Goal: Download file/media

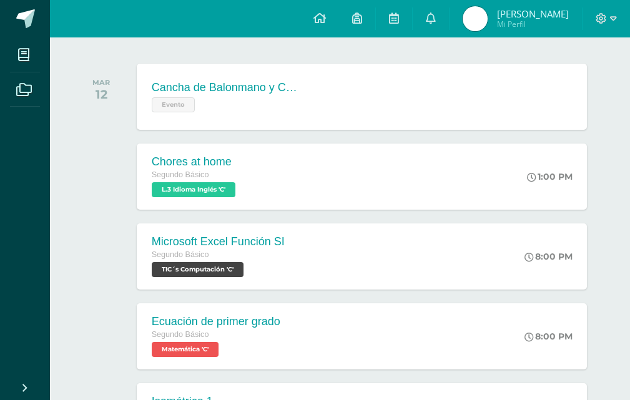
scroll to position [187, 0]
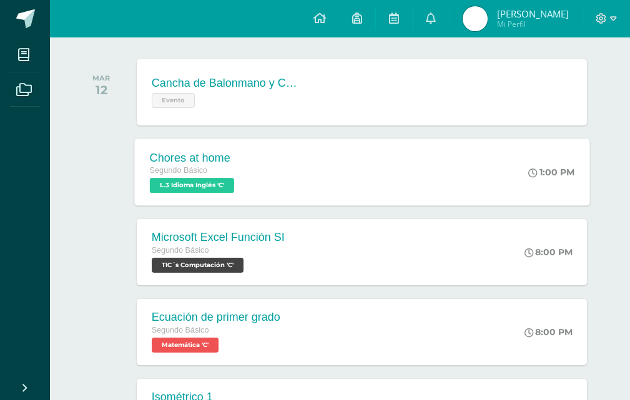
click at [271, 191] on div "Chores at home Segundo Básico L.3 Idioma Inglés 'C' 1:00 PM Chores at home L.3 …" at bounding box center [361, 172] width 455 height 67
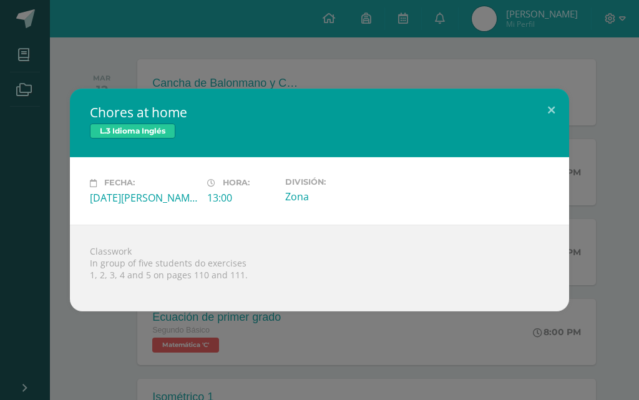
click at [283, 40] on div "Chores at home L.3 Idioma Inglés Fecha: [DATE][PERSON_NAME] Hora: 13:00 Divisió…" at bounding box center [319, 200] width 639 height 400
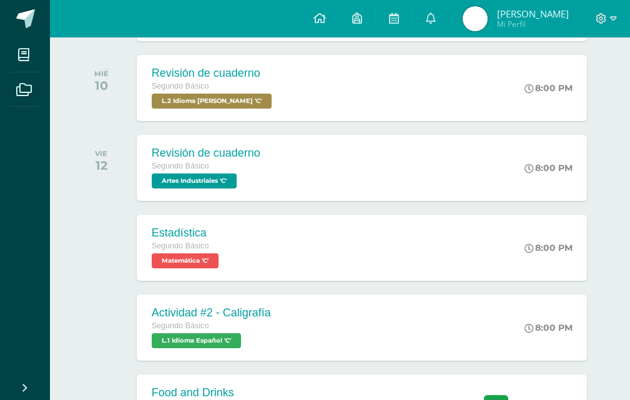
scroll to position [2713, 0]
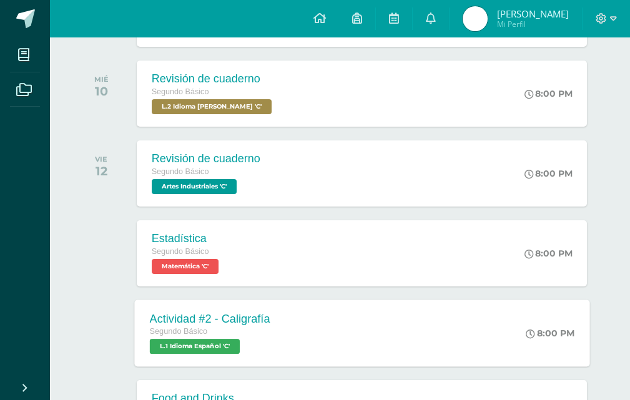
click at [190, 340] on span "L.1 Idioma Español 'C'" at bounding box center [194, 346] width 90 height 15
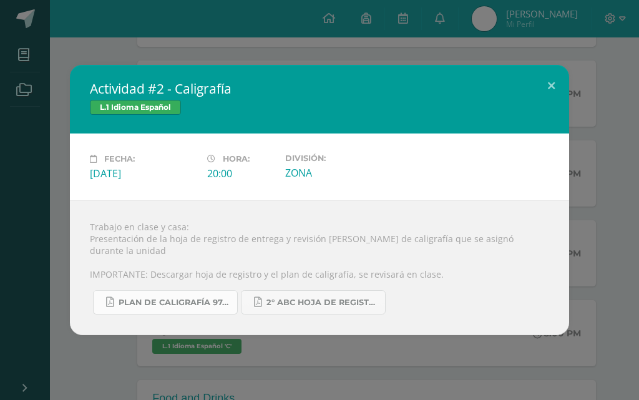
click at [180, 298] on span "Plan de caligrafía 97-142 Segundo Básico ABC.pdf" at bounding box center [175, 303] width 112 height 10
click at [307, 298] on span "2° ABC HOJA DE REGISTRO - UNIDAD FINAL.pdf" at bounding box center [322, 303] width 112 height 10
click at [548, 90] on button at bounding box center [552, 86] width 36 height 42
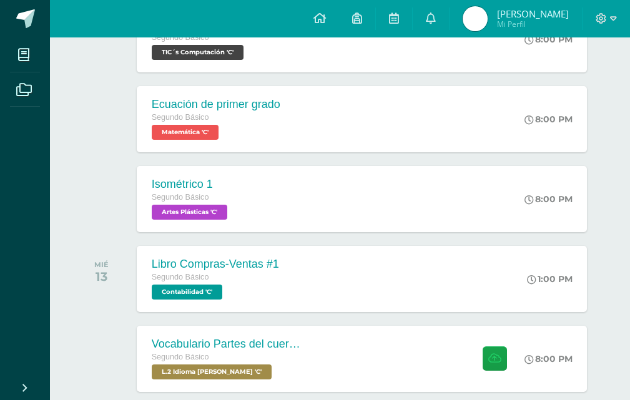
scroll to position [0, 0]
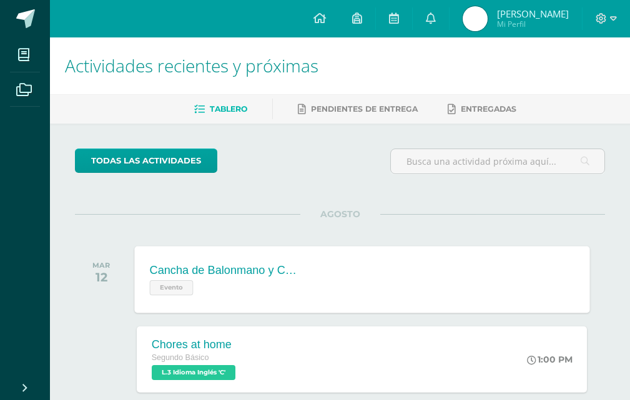
click at [168, 291] on span "Evento" at bounding box center [171, 287] width 44 height 15
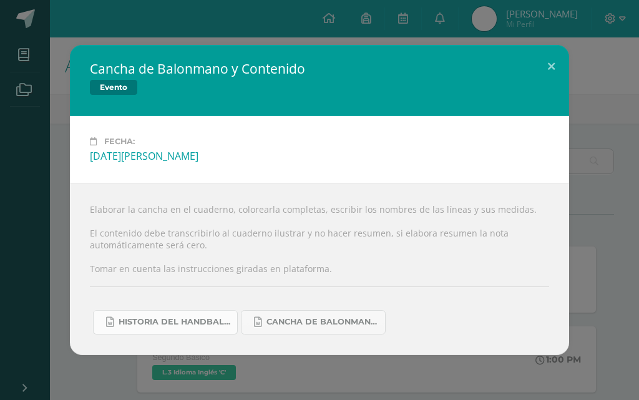
click at [170, 318] on span "Historia del handball.docx" at bounding box center [175, 322] width 112 height 10
click at [321, 323] on span "Cancha de Balonmano.docx" at bounding box center [322, 322] width 112 height 10
click at [544, 59] on button at bounding box center [552, 66] width 36 height 42
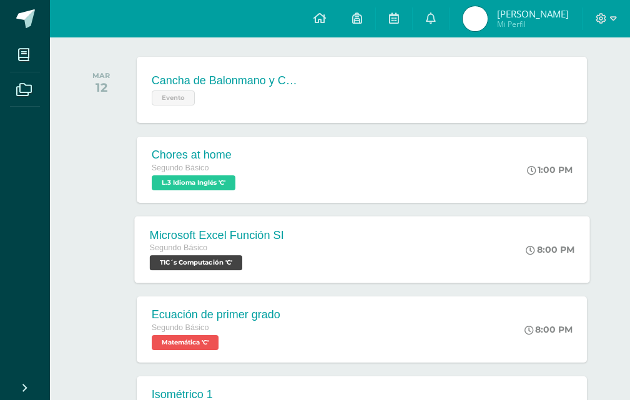
scroll to position [250, 0]
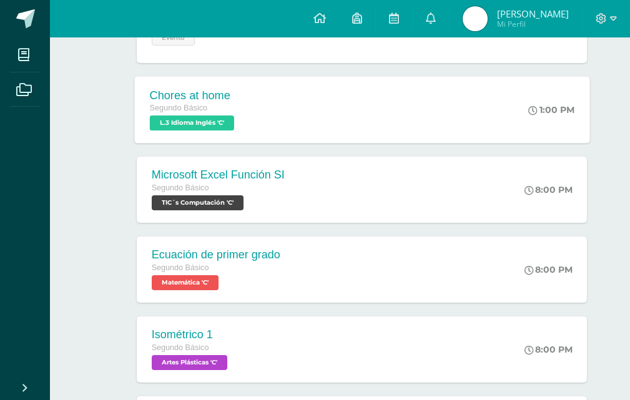
click at [180, 112] on span "Segundo Básico" at bounding box center [178, 108] width 58 height 9
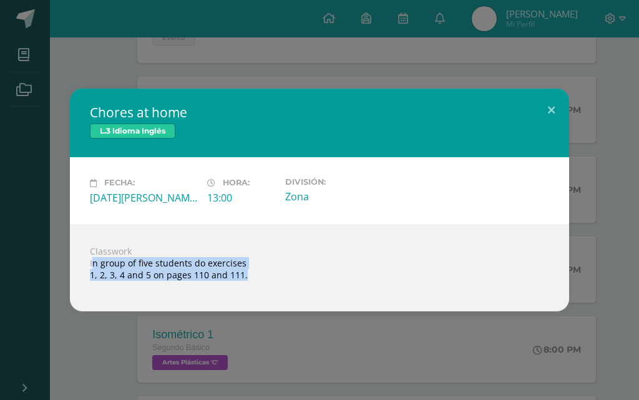
drag, startPoint x: 84, startPoint y: 260, endPoint x: 266, endPoint y: 288, distance: 184.5
click at [266, 288] on div "Classwork In group of five students do exercises 1, 2, 3, 4 and 5 on pages 110 …" at bounding box center [319, 268] width 499 height 87
click at [552, 111] on button at bounding box center [552, 110] width 36 height 42
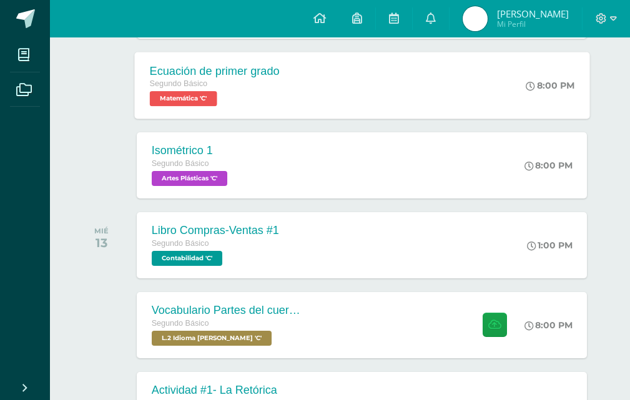
scroll to position [437, 0]
